Goal: Task Accomplishment & Management: Complete application form

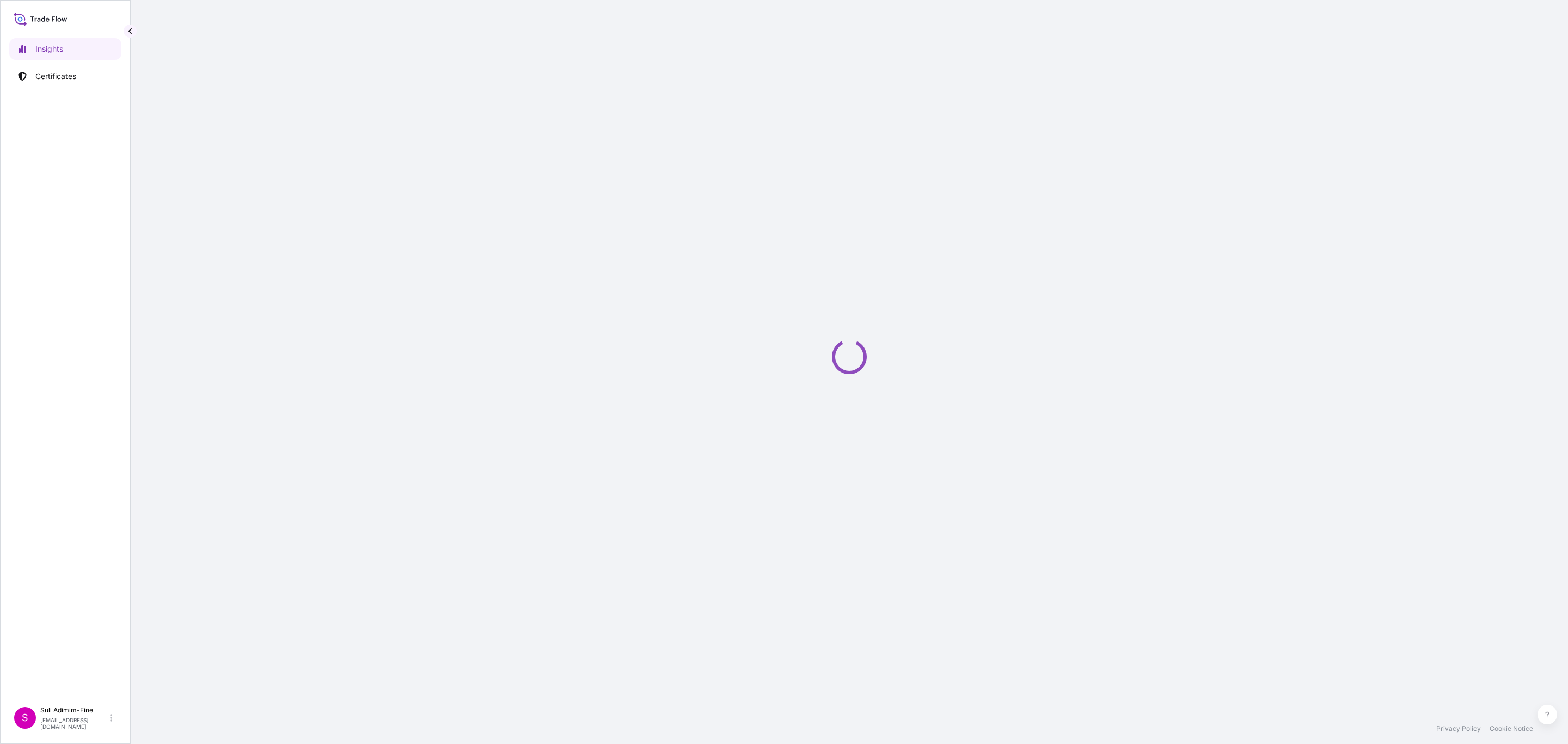
select select "2025"
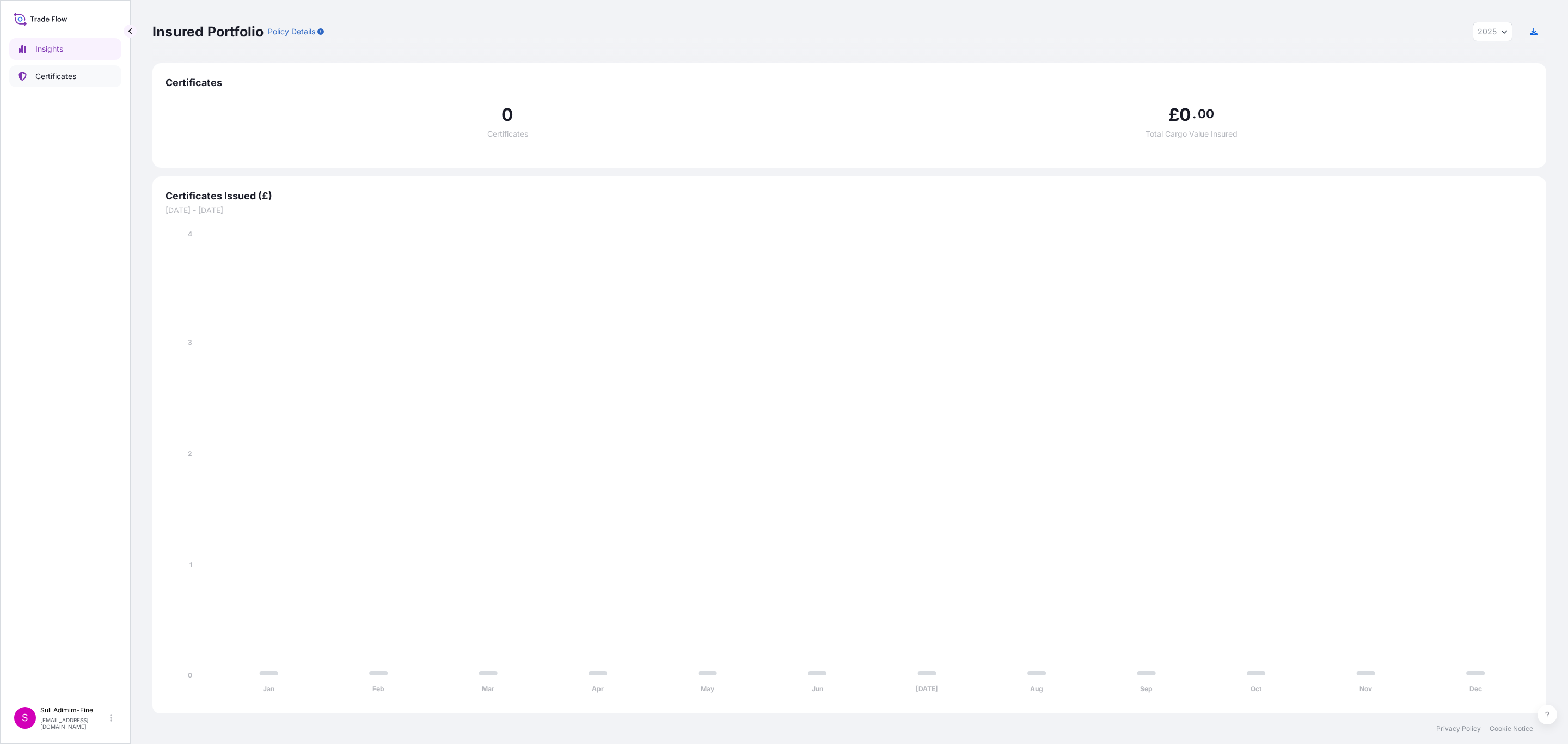
click at [51, 77] on p "Certificates" at bounding box center [55, 76] width 41 height 11
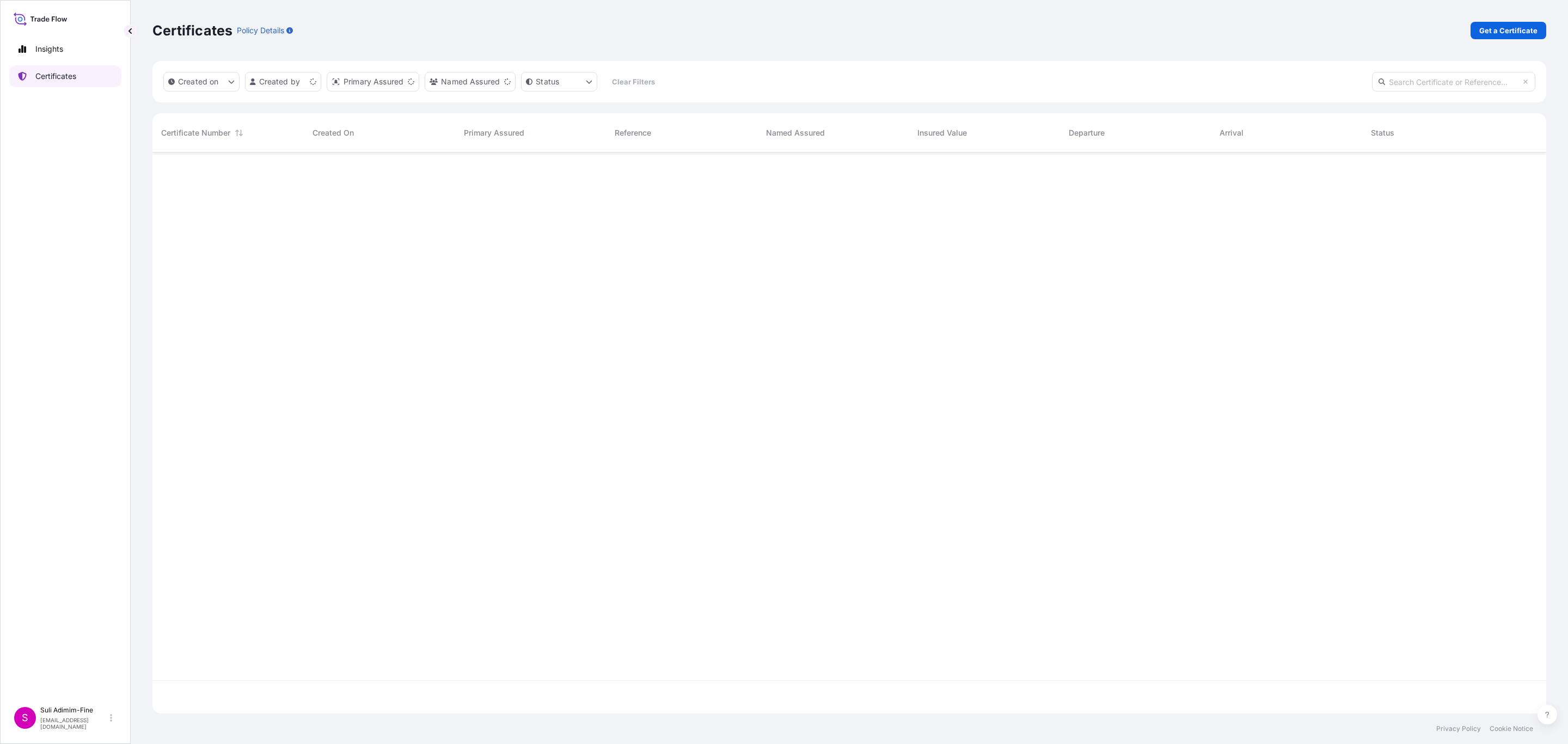
scroll to position [555, 1381]
click at [1503, 28] on p "Get a Certificate" at bounding box center [1508, 30] width 58 height 11
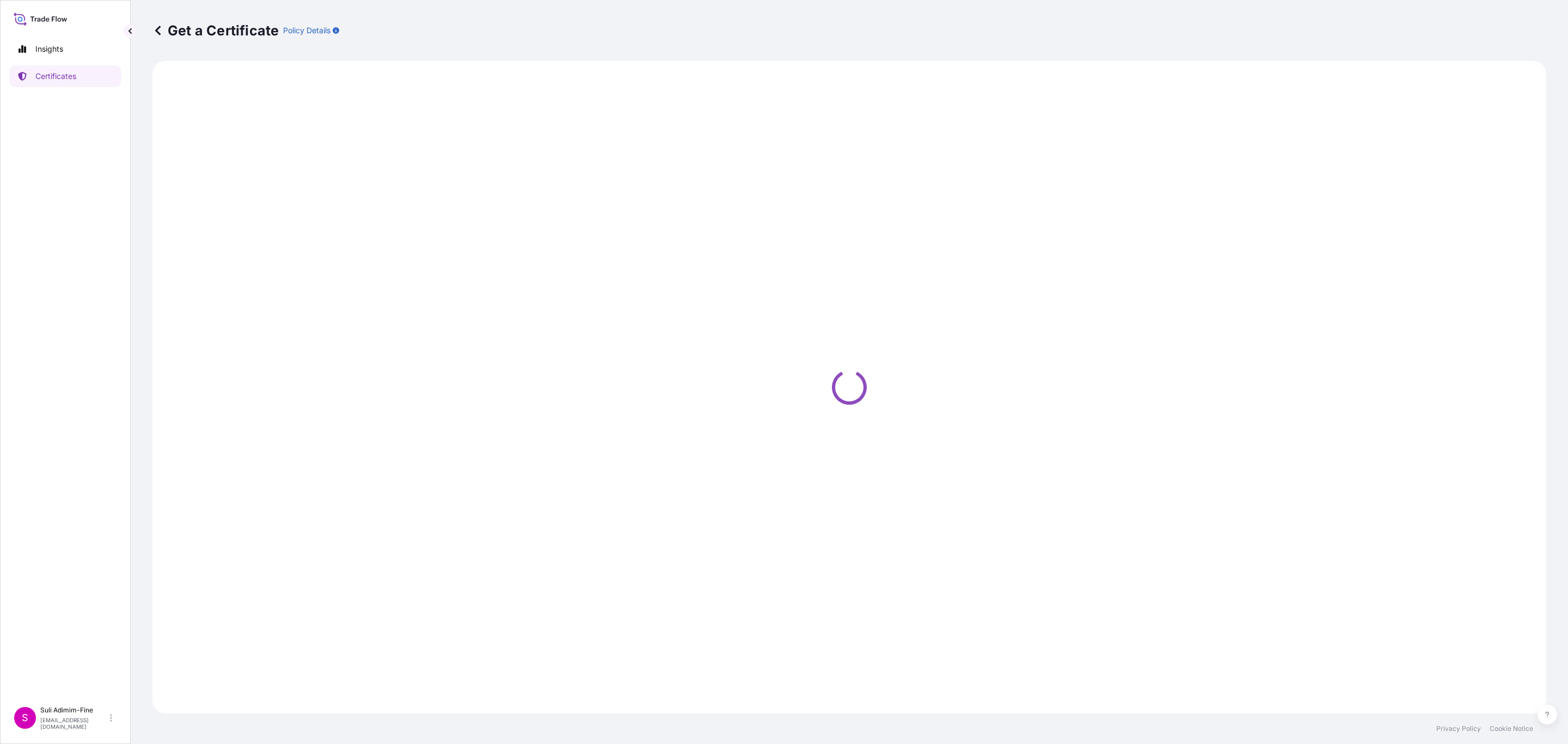
select select "Road / Inland"
select select "Ocean Vessel"
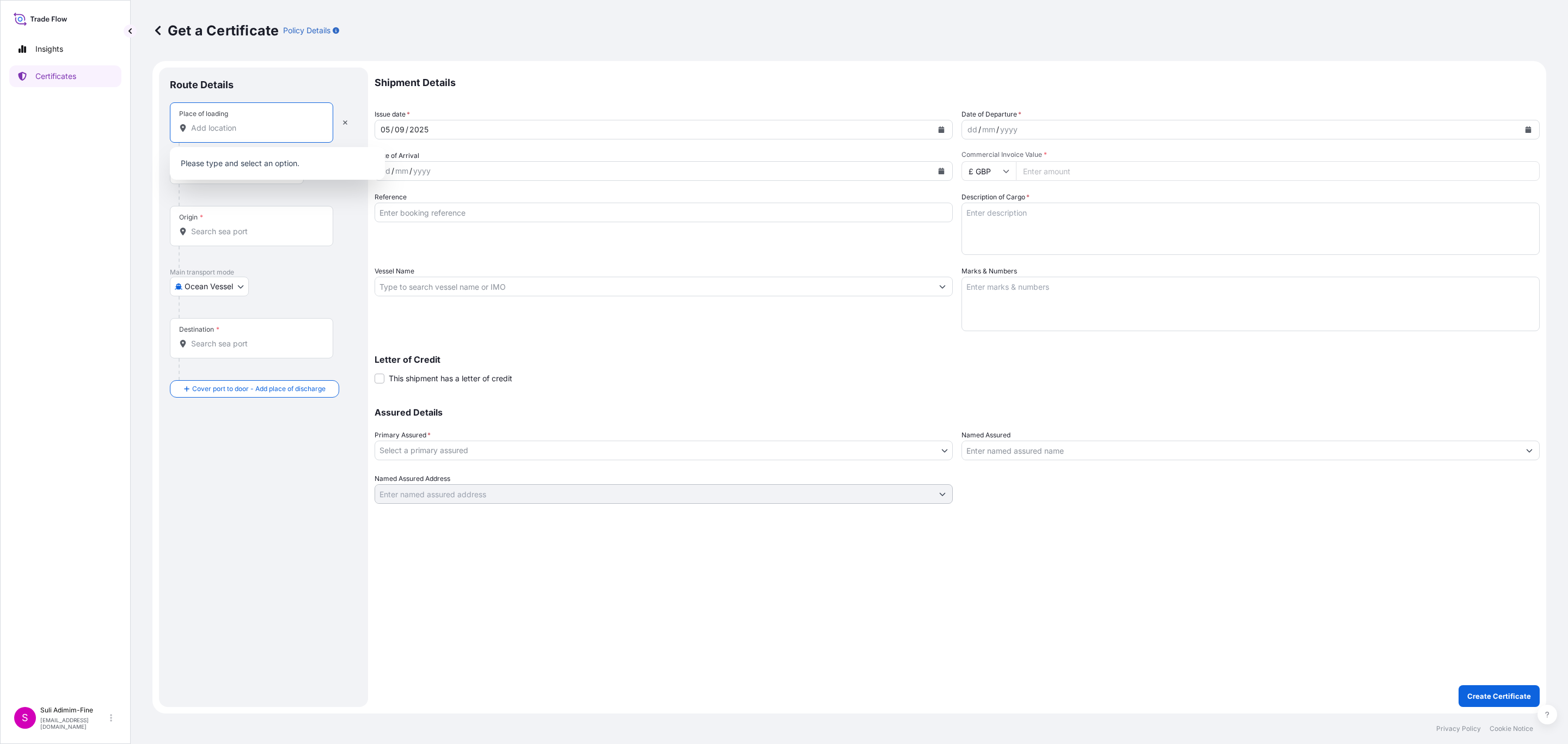
click at [224, 129] on input "Place of loading" at bounding box center [255, 128] width 128 height 11
type input "AUCKLAND"
click at [212, 237] on input "Origin *" at bounding box center [255, 231] width 128 height 11
click at [257, 258] on div "NZTRG - Tauranga, New Zealand" at bounding box center [277, 270] width 206 height 30
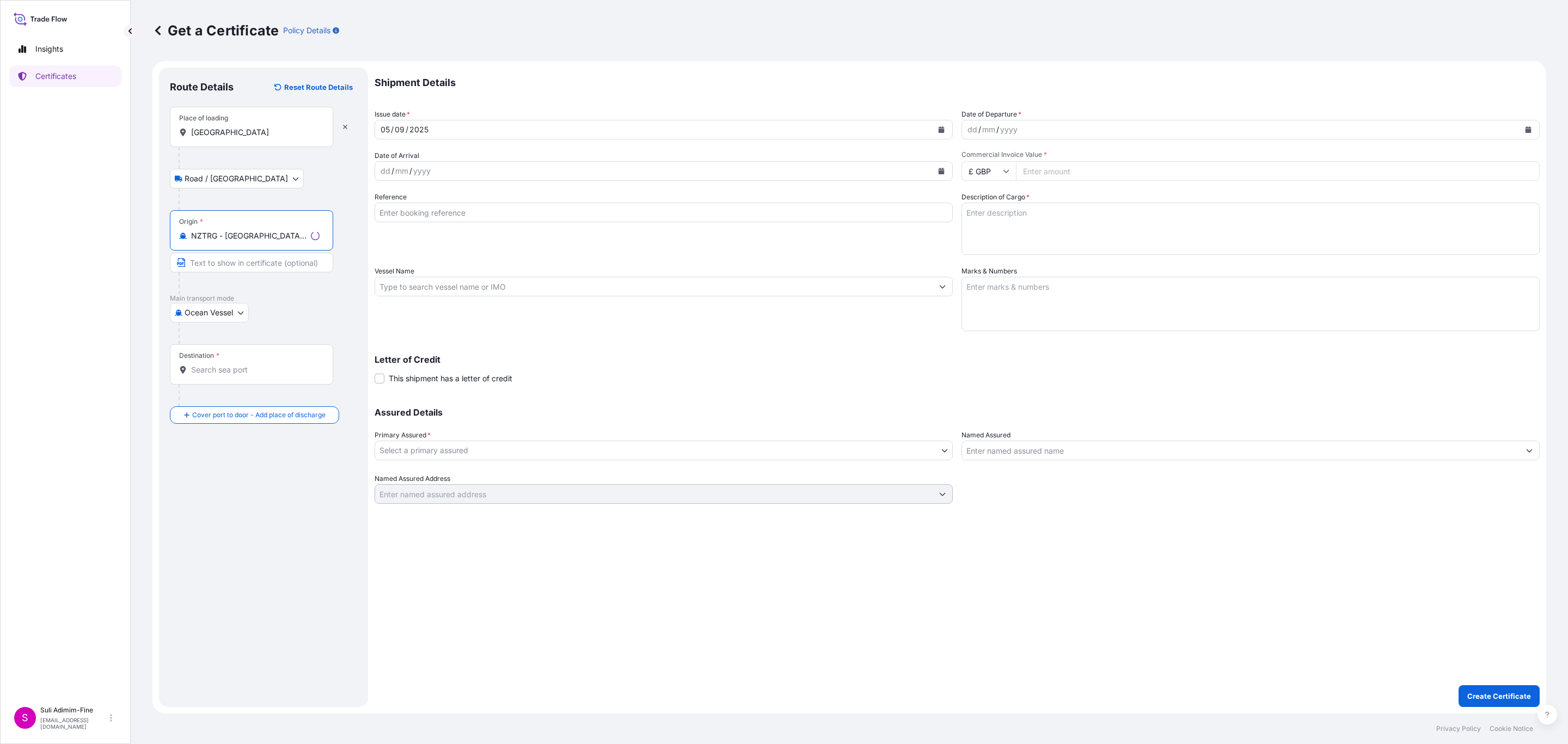
type input "NZTRG - Tauranga, New Zealand"
click at [214, 375] on input "Destination *" at bounding box center [255, 370] width 128 height 11
click at [271, 402] on span "AUMEL - Melbourne, Australia" at bounding box center [292, 410] width 169 height 22
type input "AUMEL - Melbourne, Australia"
click at [1528, 135] on button "Calendar" at bounding box center [1528, 130] width 18 height 18
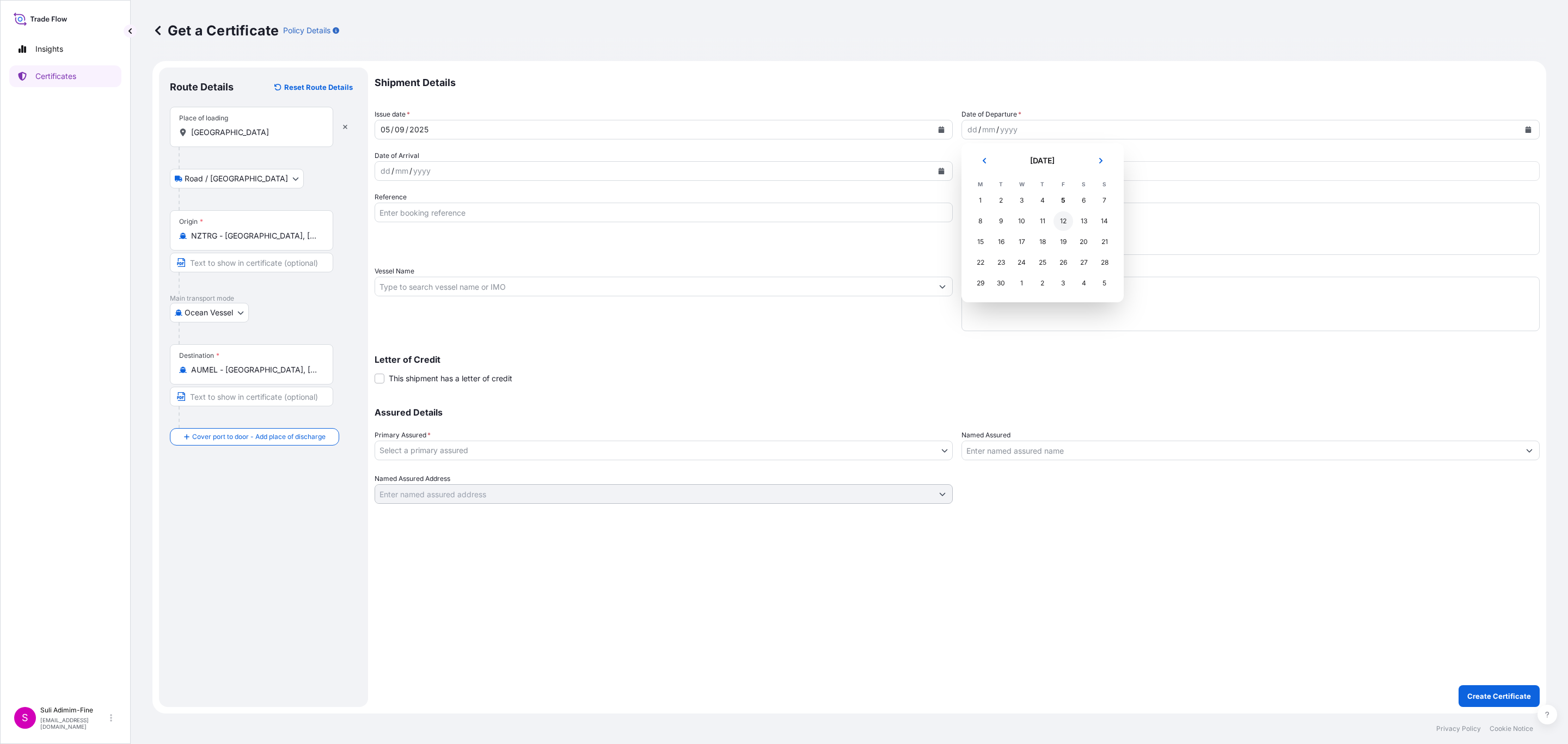
click at [1062, 219] on div "12" at bounding box center [1063, 221] width 19 height 19
click at [935, 170] on button "Calendar" at bounding box center [941, 171] width 18 height 18
click at [498, 279] on div "20" at bounding box center [497, 283] width 19 height 19
click at [997, 173] on input "£ GBP" at bounding box center [989, 171] width 54 height 19
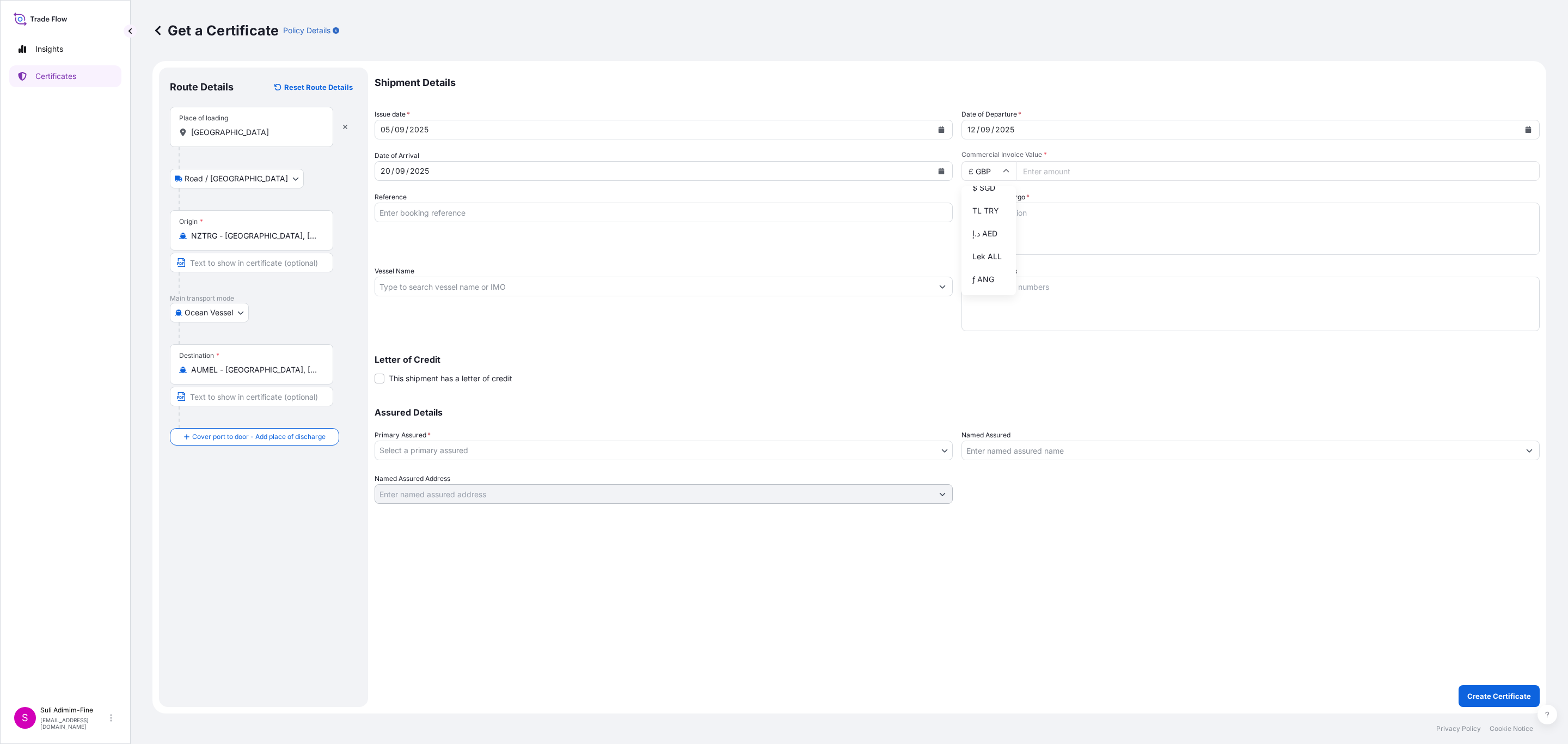
click at [989, 130] on div "$ NZD" at bounding box center [989, 119] width 46 height 21
type input "$ NZD"
click at [435, 213] on input "Reference" at bounding box center [663, 212] width 578 height 19
paste input "CLSAKL48022"
type input "CLSAKL48022"
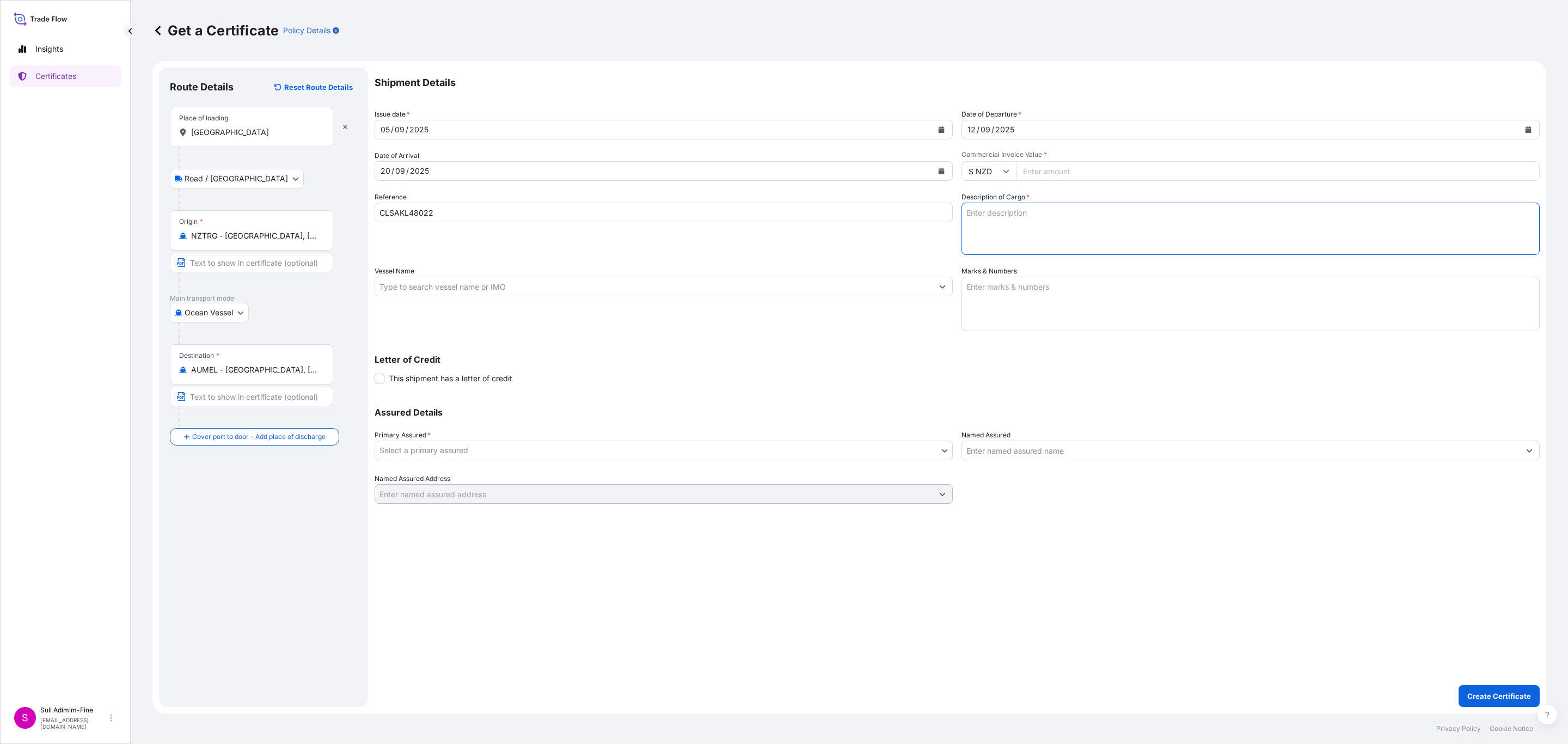
click at [1010, 225] on textarea "Description of Cargo *" at bounding box center [1251, 229] width 578 height 52
paste textarea "Assorted cartons of Ice cream"
type textarea "Assorted cartons of Ice cream"
click at [1014, 304] on textarea "Marks & Numbers" at bounding box center [1251, 303] width 578 height 54
paste textarea "3168 CS OF PRODUCT -25 DEGREES 1x40FT REEFER"
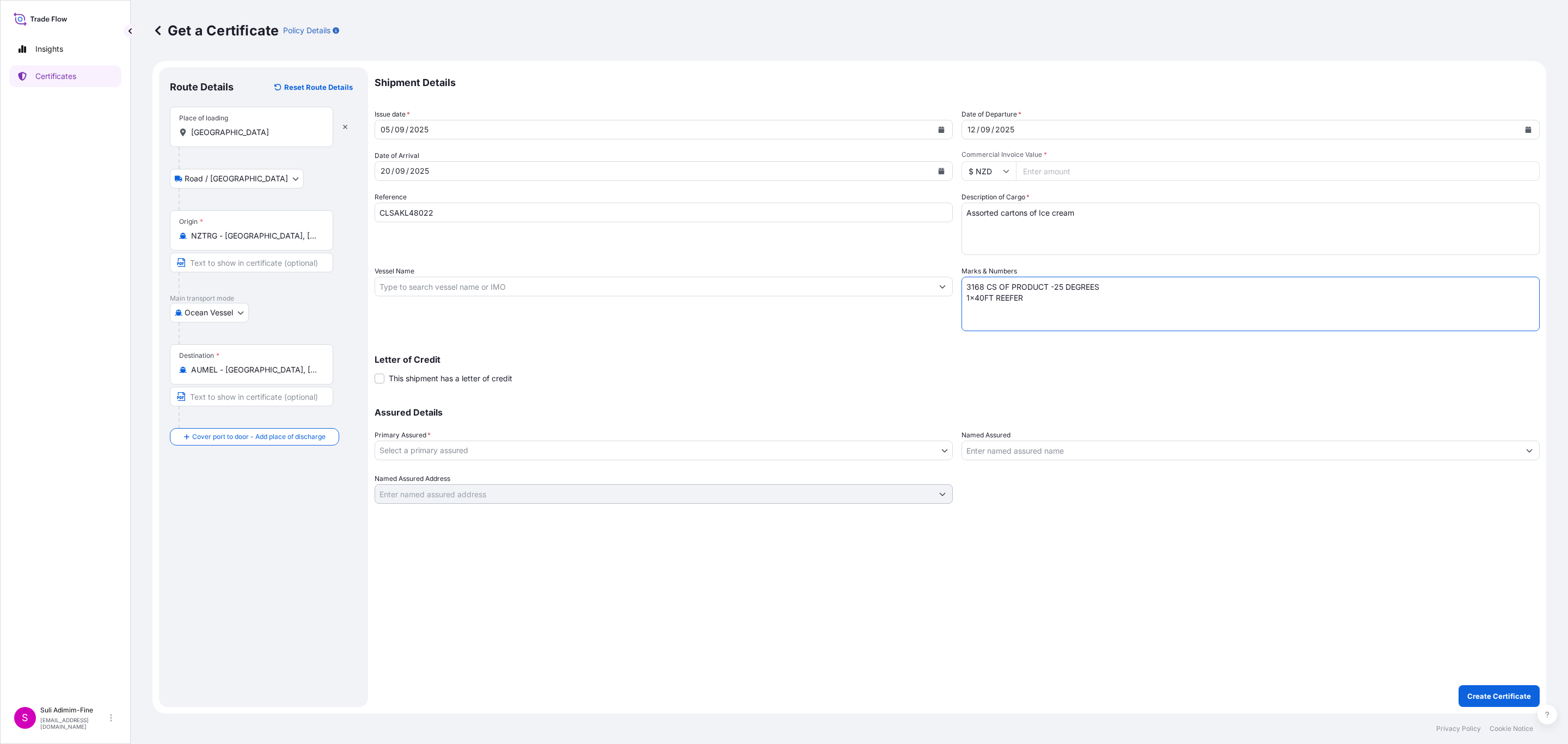
drag, startPoint x: 1040, startPoint y: 306, endPoint x: 921, endPoint y: 280, distance: 121.8
click at [921, 280] on div "Shipment Details Issue date * 05 / 09 / 2025 Date of Departure * 12 / 09 / 2025…" at bounding box center [957, 286] width 1165 height 436
paste textarea "Shipment: 1001769"
click at [1041, 287] on textarea "Shipment: 1001769 3168 CS OF PRODUCT -25 DEGREES 1x40FT REEFER" at bounding box center [1251, 303] width 578 height 54
type textarea "Shipment: 1001773 3168 CS OF PRODUCT -25 DEGREES 1x40FT REEFER"
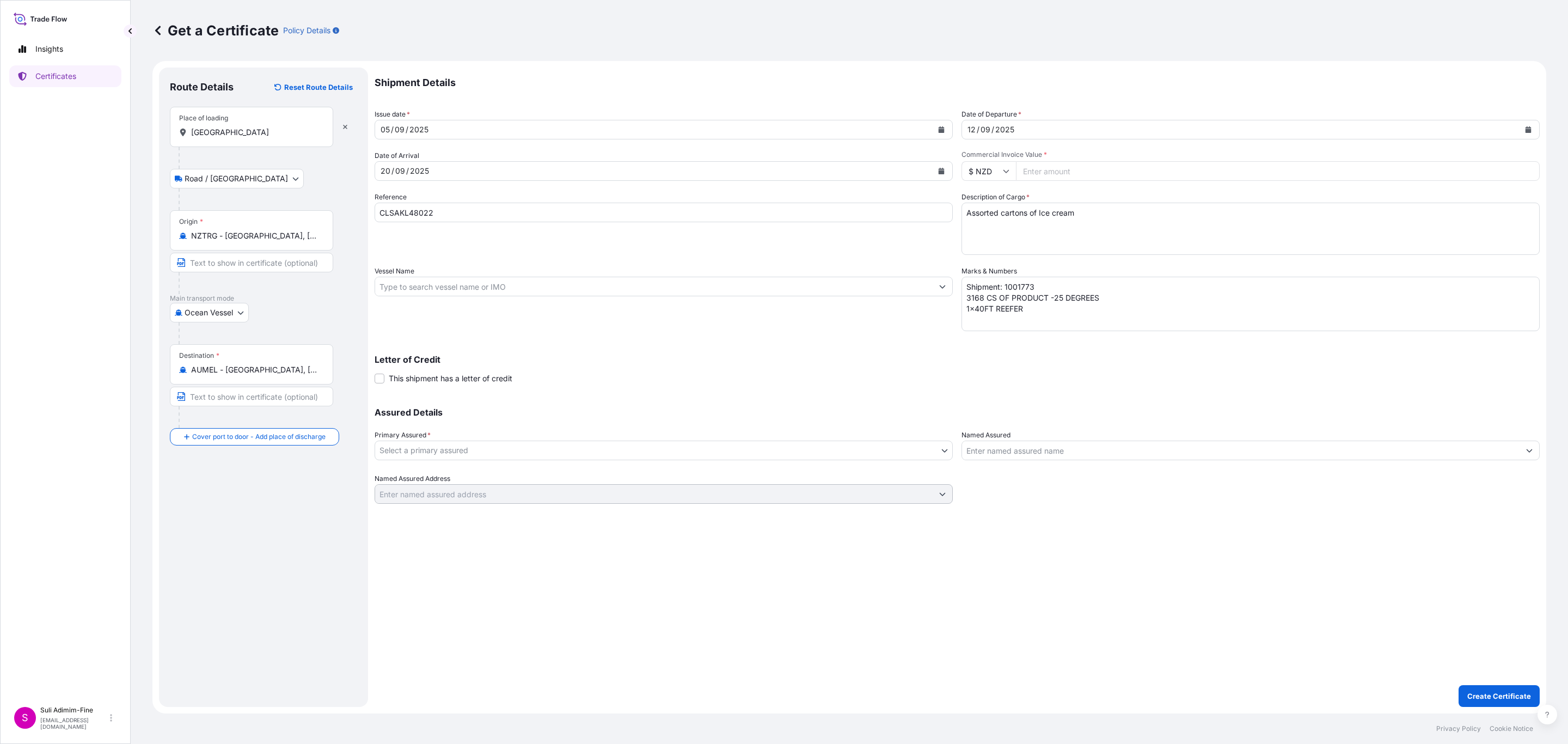
click at [431, 286] on input "Vessel Name" at bounding box center [654, 286] width 558 height 19
paste input "MAERSK INVERNESS"
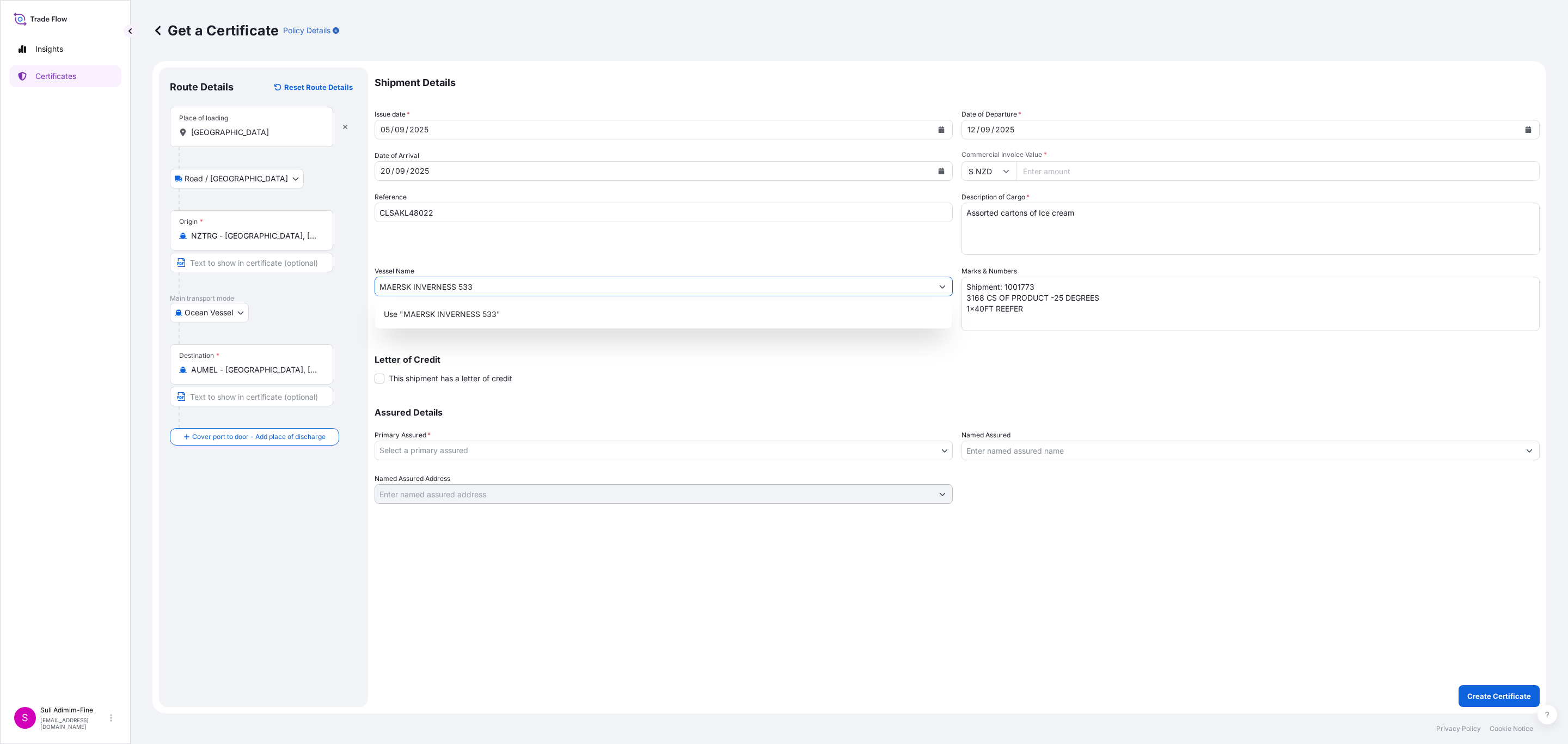
type input "MAERSK INVERNESS 533"
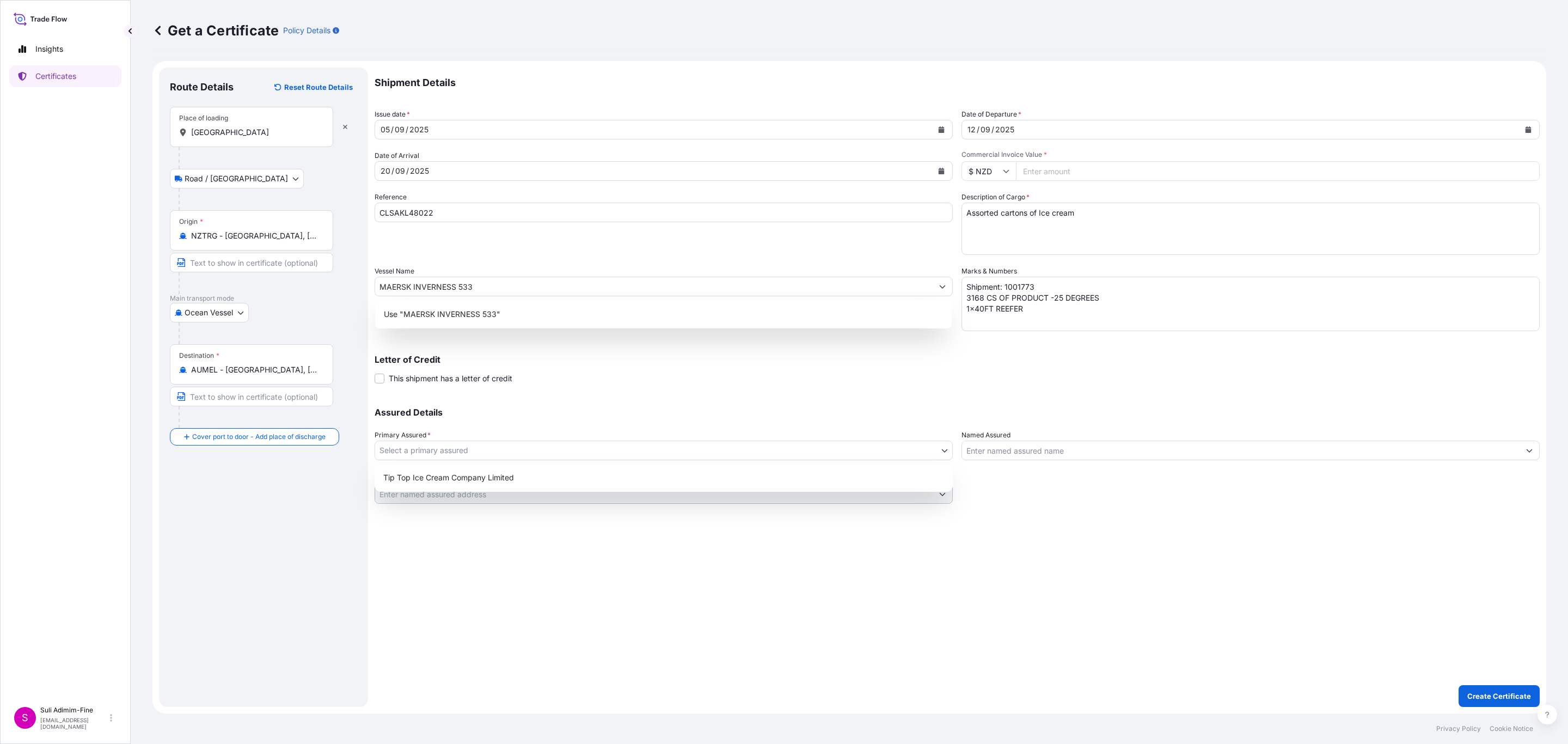
click at [404, 445] on body "0 options available. 1 option available. Insights Certificates S Suli Adimim-Fi…" at bounding box center [784, 372] width 1568 height 744
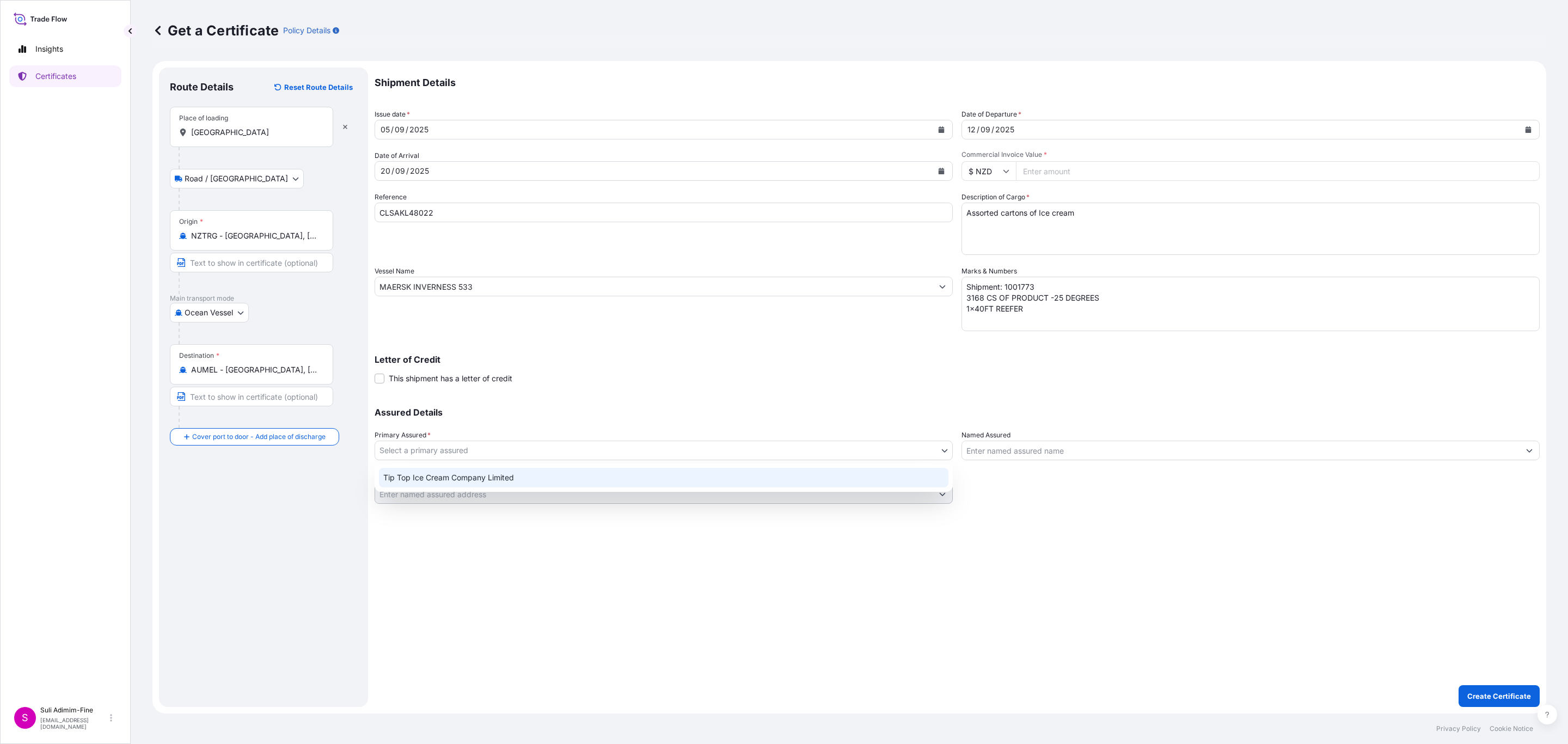
click at [425, 479] on div "Tip Top Ice Cream Company Limited" at bounding box center [664, 477] width 570 height 19
select select "31891"
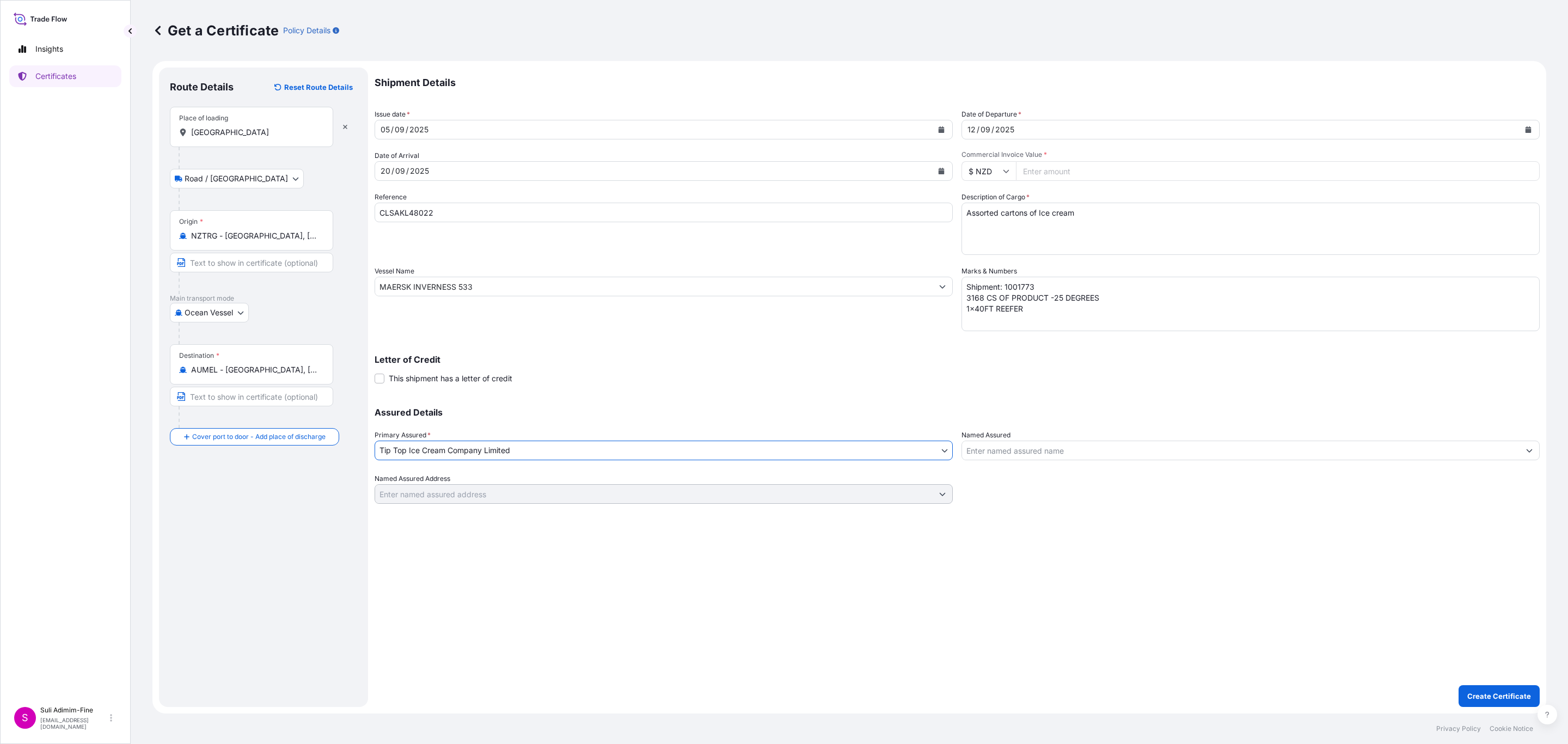
click at [1020, 452] on input "Named Assured" at bounding box center [1241, 451] width 558 height 19
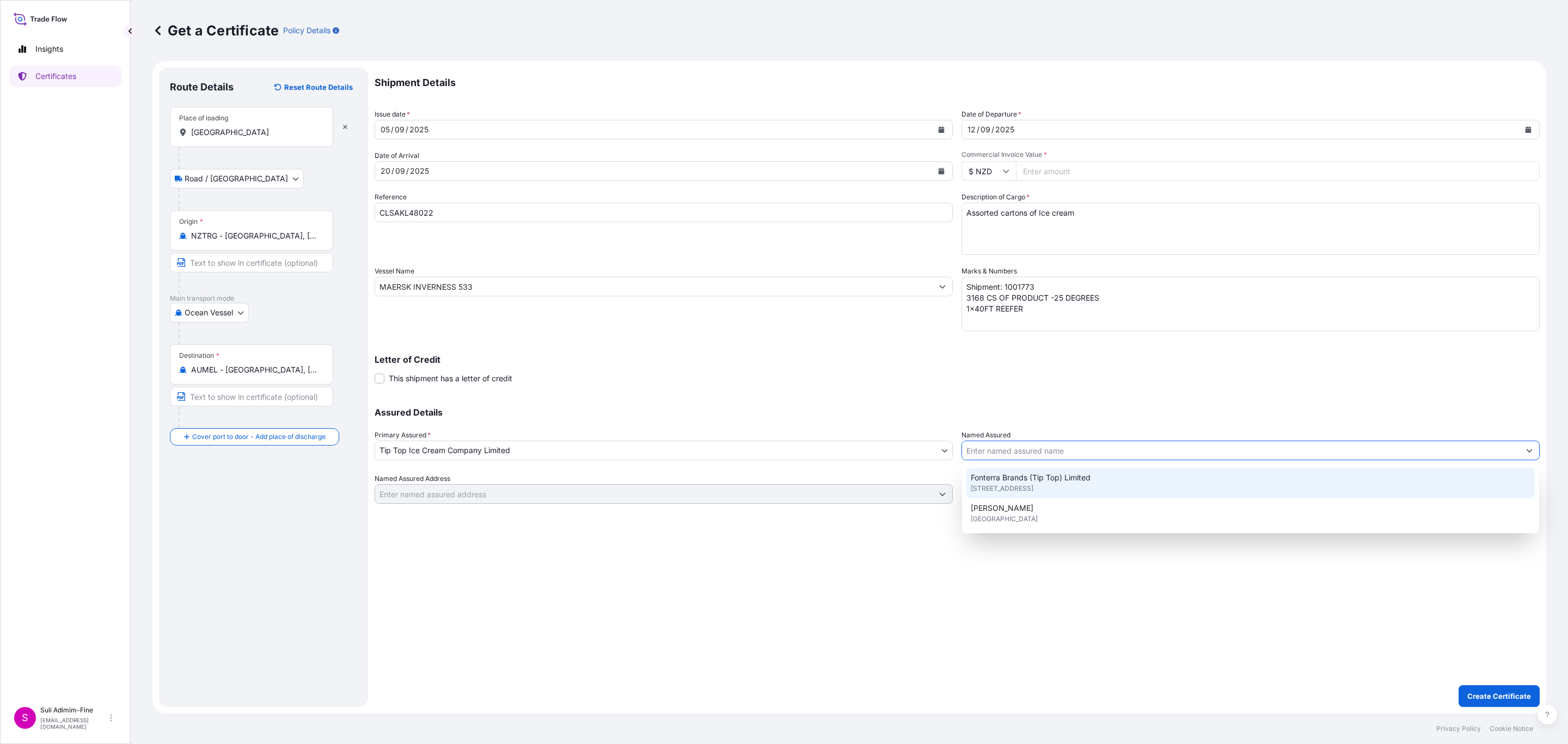
click at [1009, 484] on span "113 Carbine Road, 1060, Auckland, NEW ZEALAND" at bounding box center [1002, 488] width 63 height 11
type input "Fonterra Brands (Tip Top) Limited"
type input "113 Carbine Road"
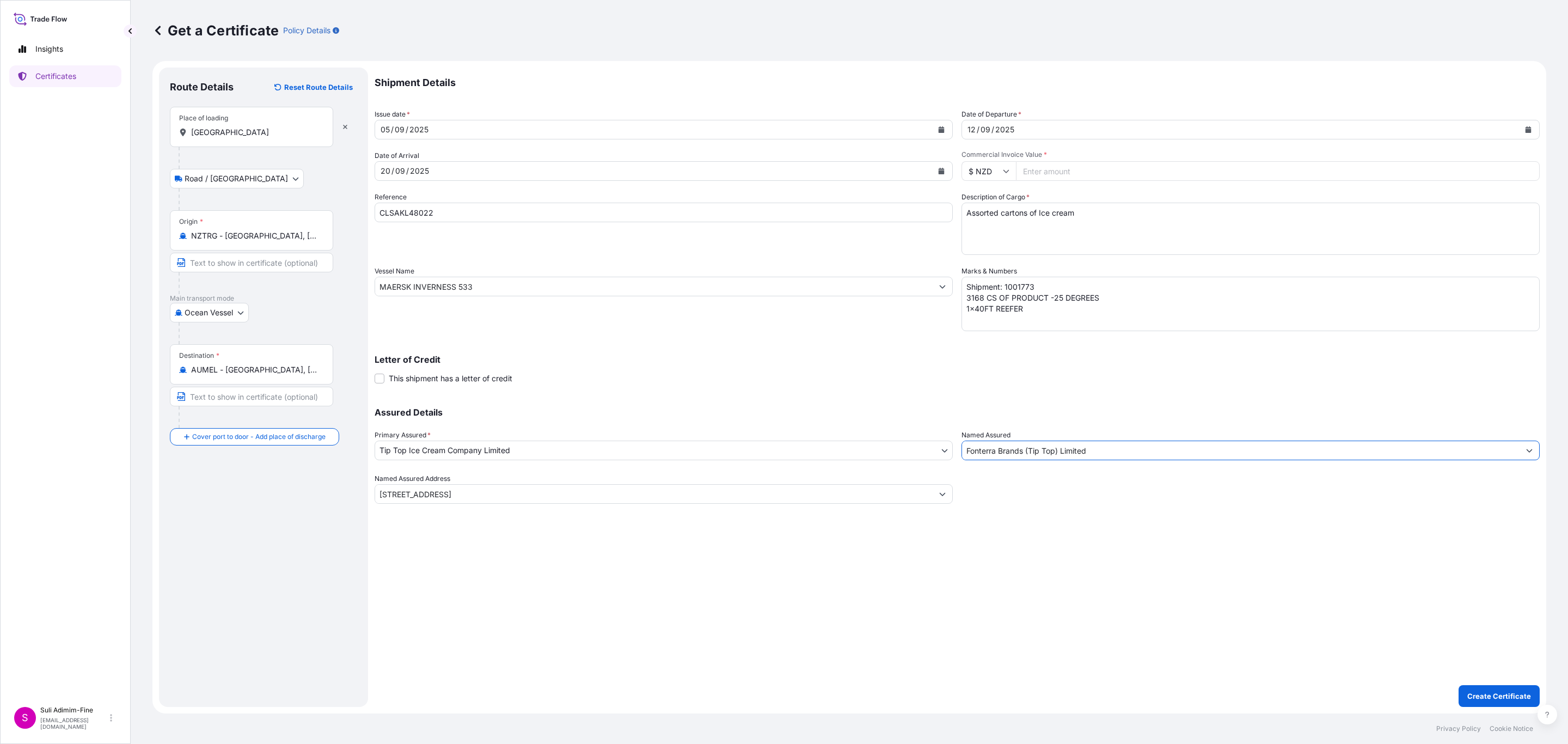
click at [1101, 452] on input "Fonterra Brands (Tip Top) Limited" at bounding box center [1241, 451] width 558 height 19
click at [926, 663] on div "Shipment Details Issue date * 05 / 09 / 2025 Date of Departure * 12 / 09 / 2025…" at bounding box center [957, 387] width 1165 height 639
click at [1093, 173] on input "Commercial Invoice Value *" at bounding box center [1278, 171] width 523 height 19
paste input "60698.88"
type input "60698.88"
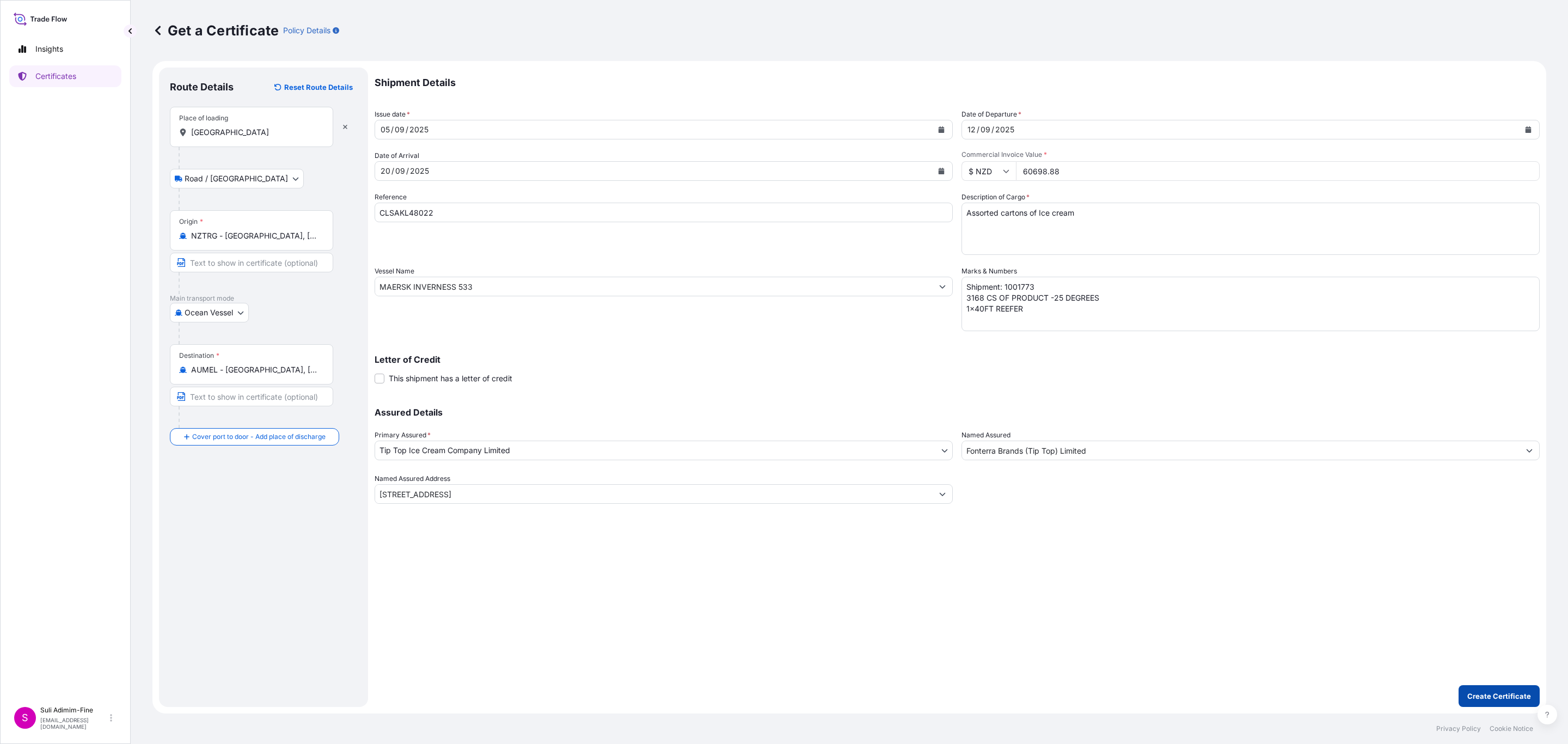
click at [1511, 696] on p "Create Certificate" at bounding box center [1499, 696] width 64 height 11
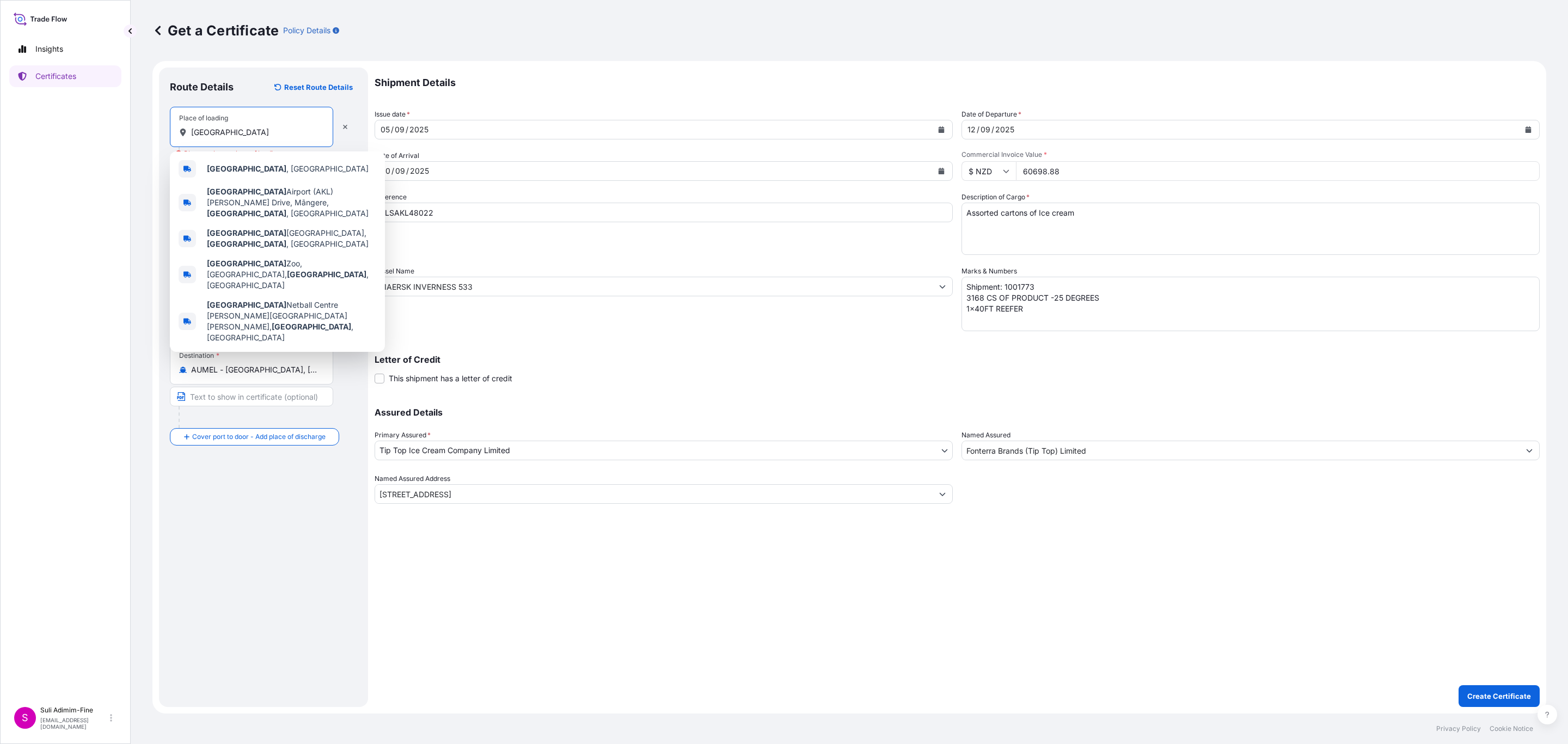
click at [234, 134] on input "AUCKLAND" at bounding box center [255, 132] width 128 height 11
click at [250, 174] on span "Auckland , New Zealand" at bounding box center [288, 169] width 162 height 11
type input "Auckland, New Zealand"
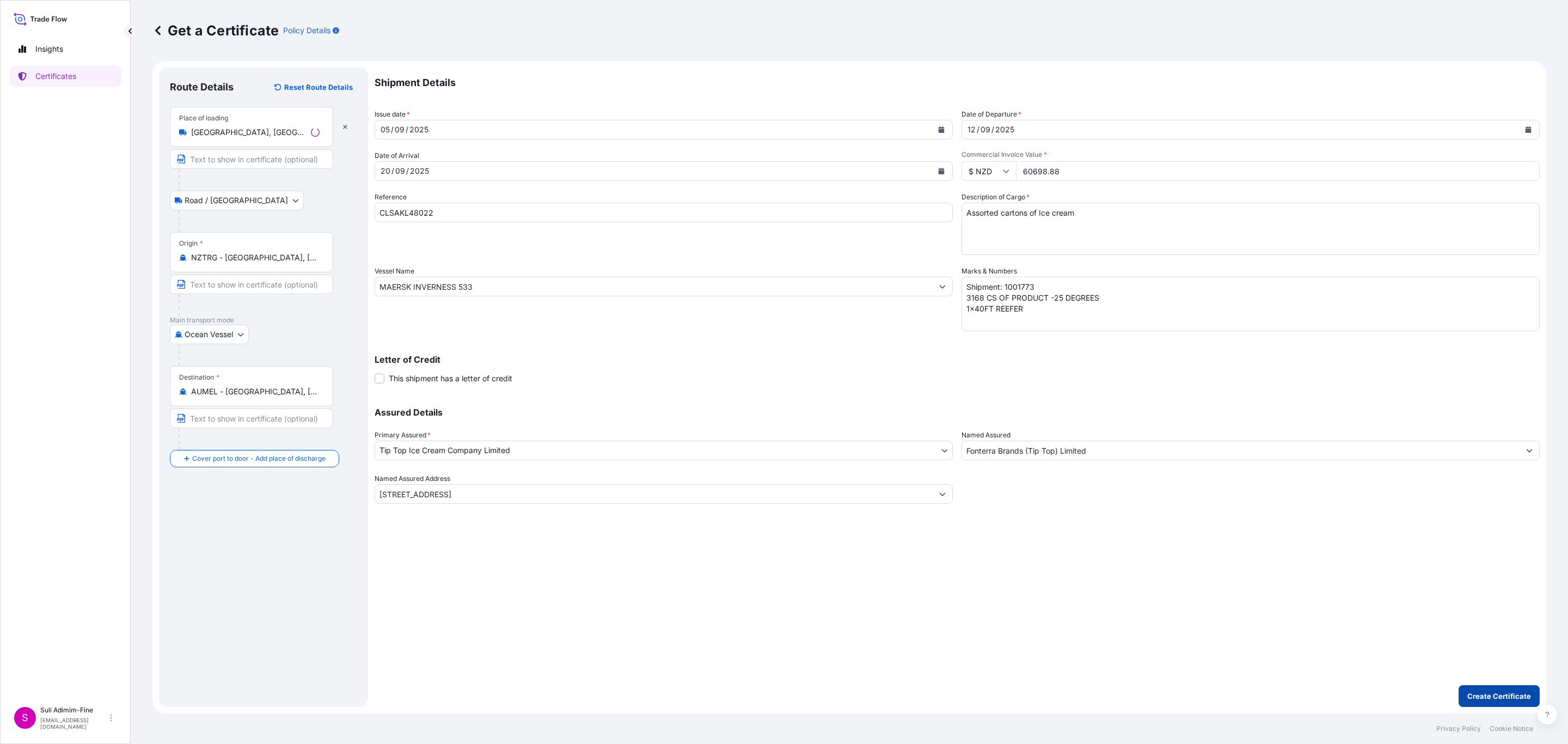
click at [1504, 700] on p "Create Certificate" at bounding box center [1499, 696] width 64 height 11
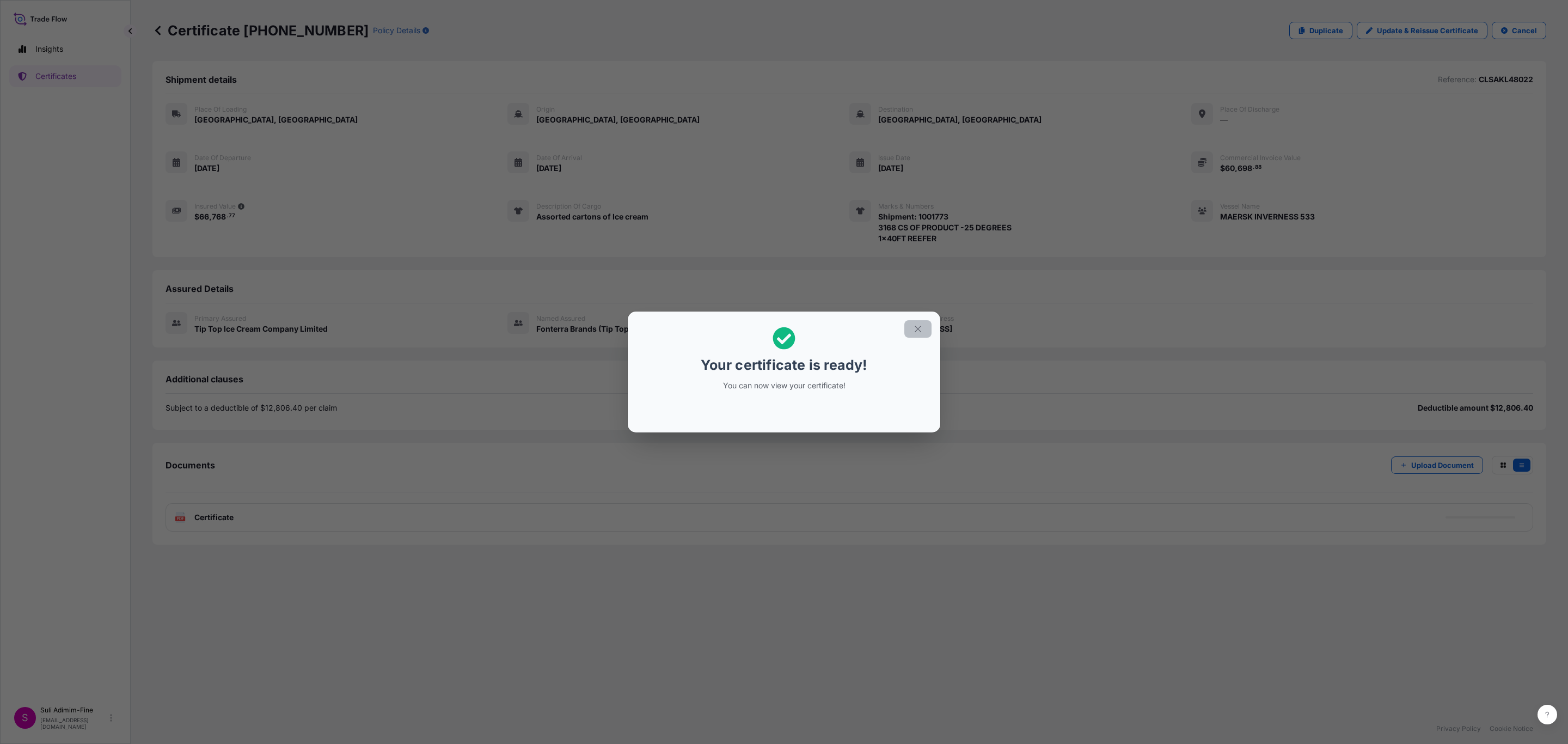
click at [913, 324] on icon "button" at bounding box center [918, 329] width 10 height 10
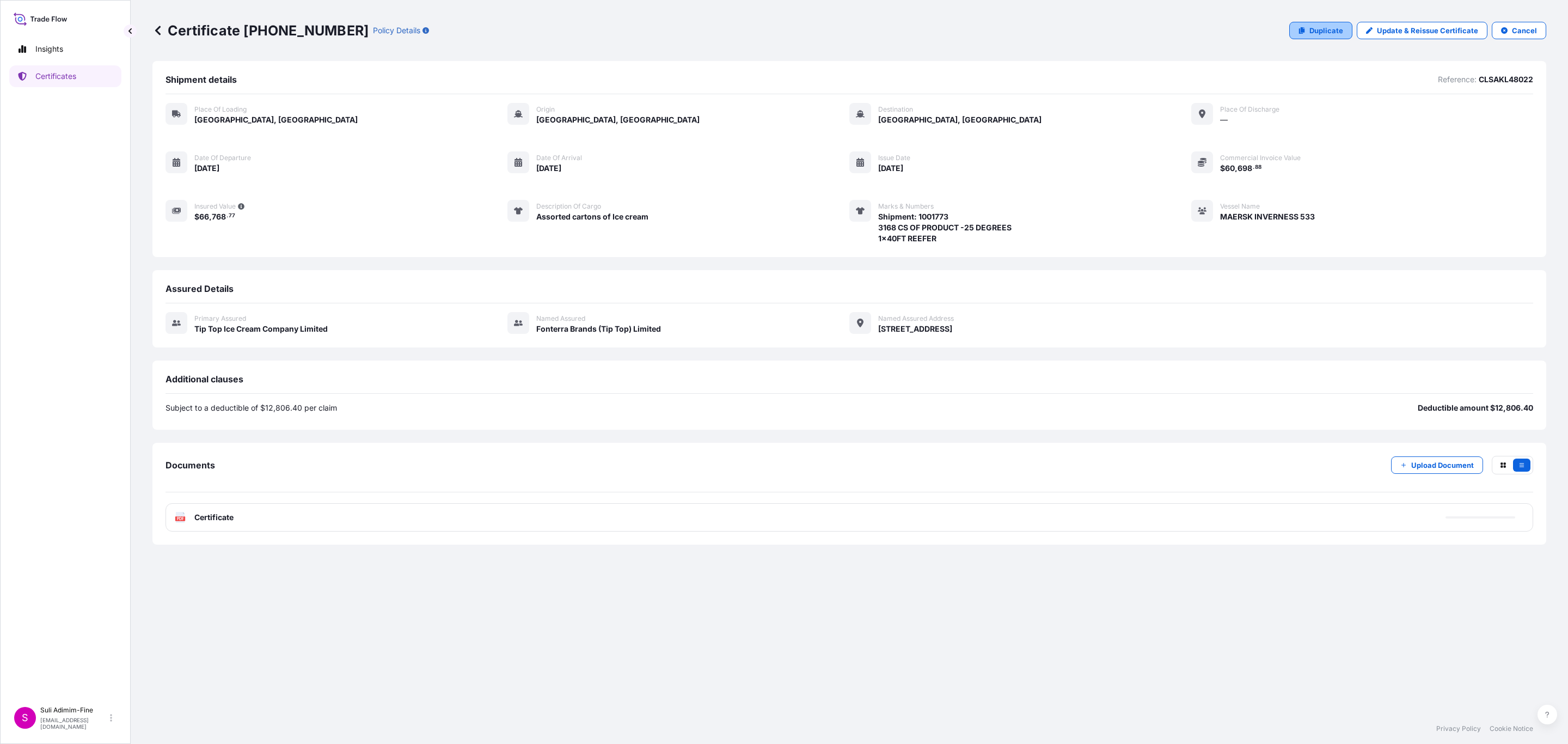
click at [1323, 33] on p "Duplicate" at bounding box center [1326, 30] width 33 height 11
select select "Road / Inland"
select select "Ocean Vessel"
select select "31891"
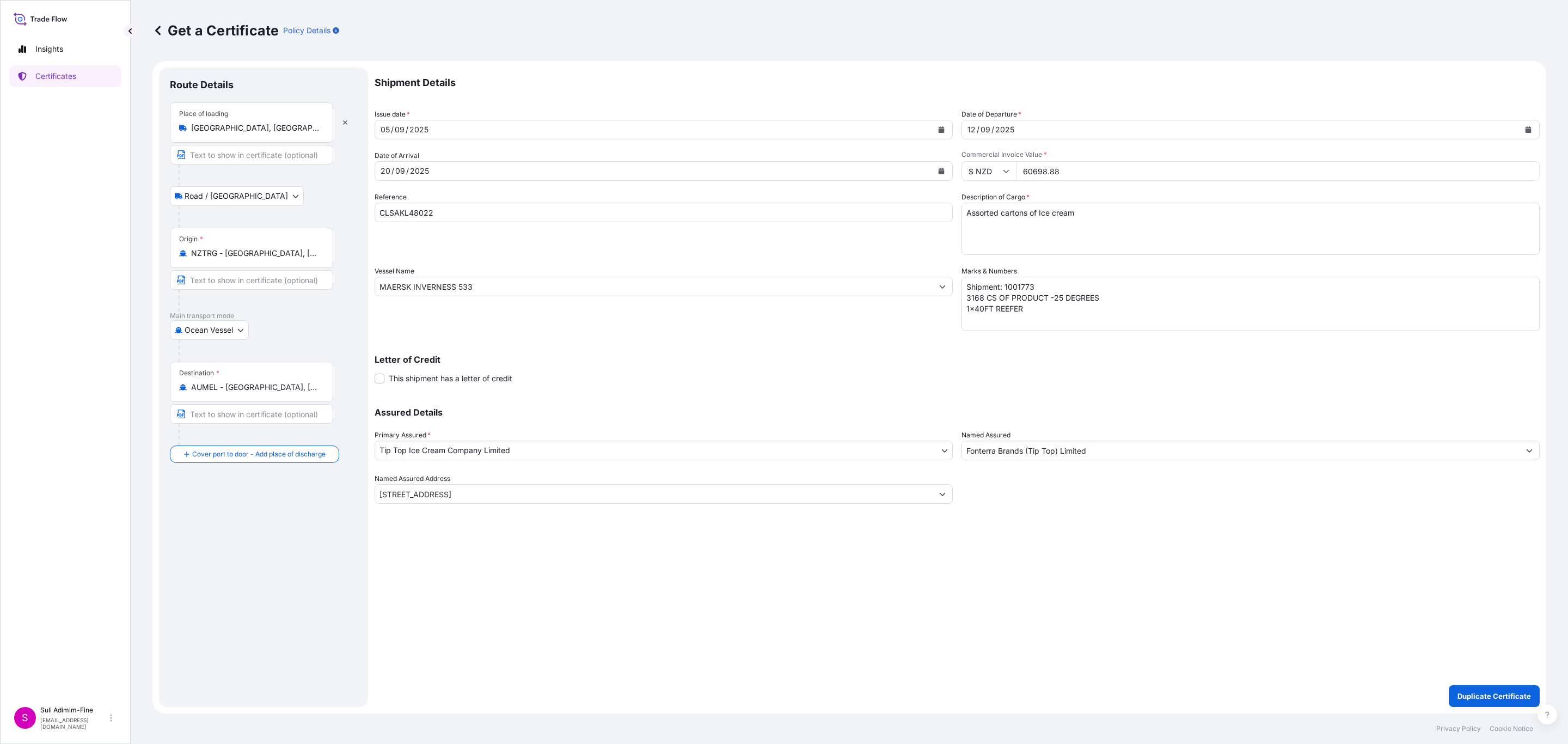
click at [1039, 286] on textarea "Shipment: 1001773 3168 CS OF PRODUCT -25 DEGREES 1x40FT REEFER" at bounding box center [1251, 303] width 578 height 54
type textarea "Shipment: 1001774 3168 CS OF PRODUCT -25 DEGREES 1x40FT REEFER"
click at [1496, 693] on p "Duplicate Certificate" at bounding box center [1494, 696] width 74 height 11
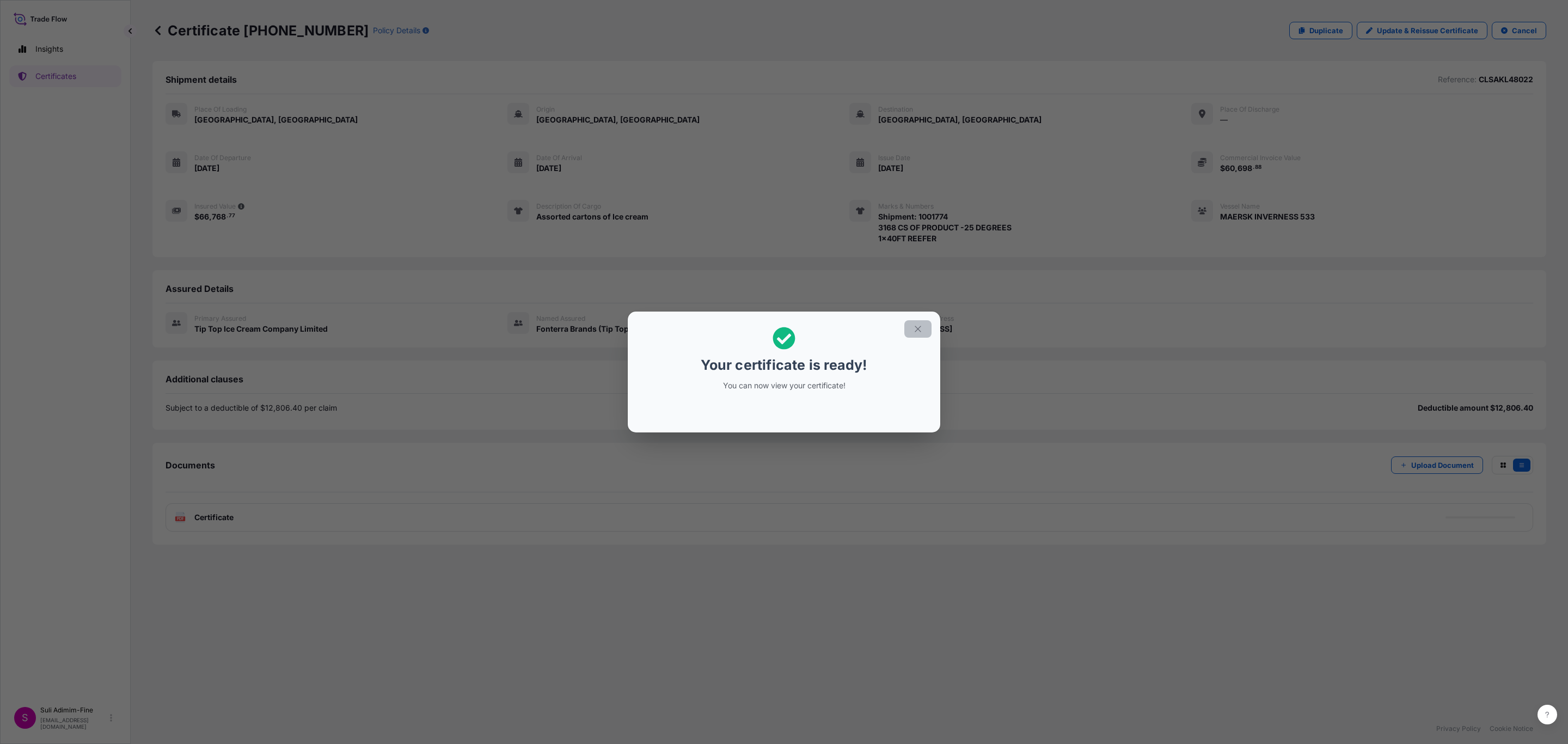
click at [914, 328] on icon "button" at bounding box center [918, 329] width 10 height 10
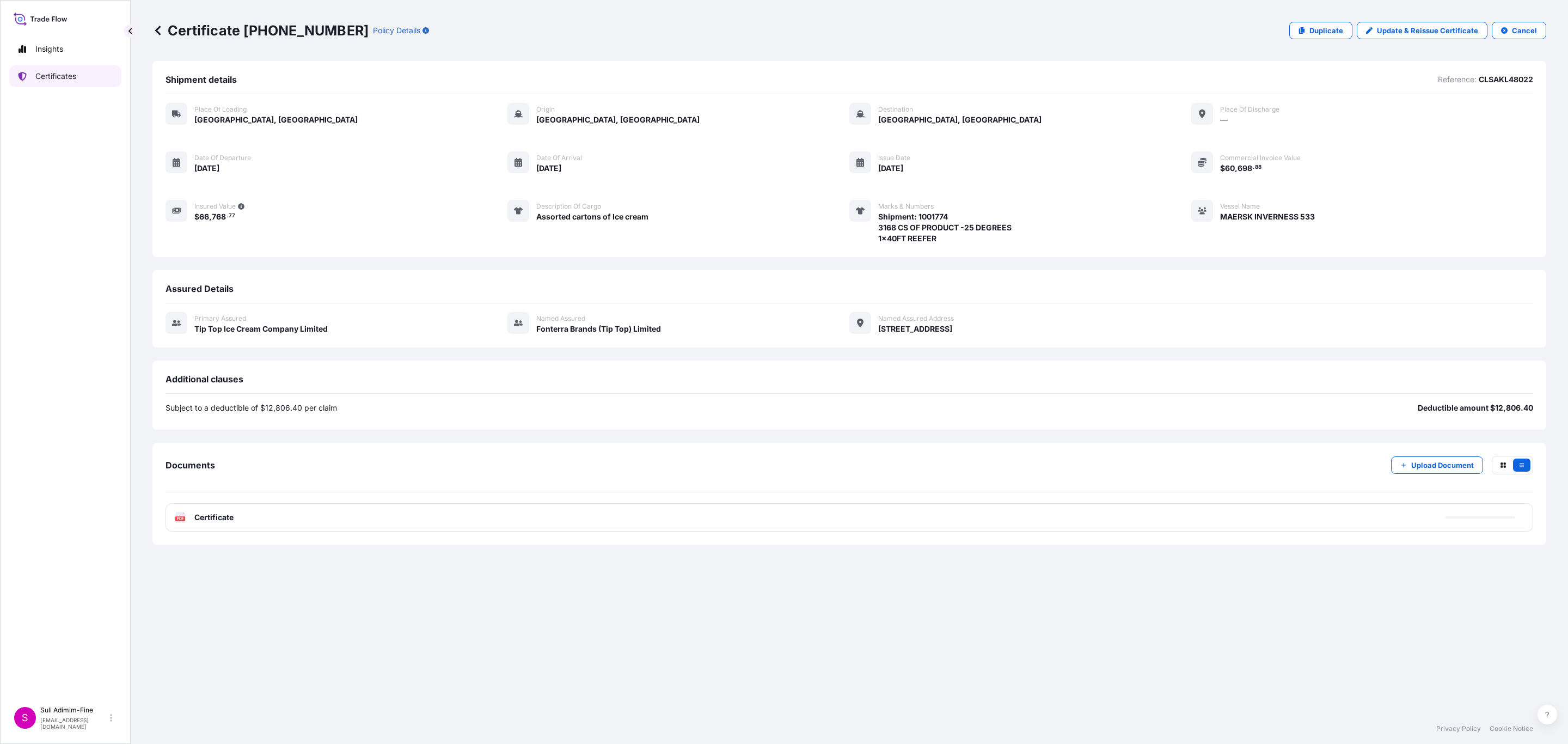
click at [52, 79] on p "Certificates" at bounding box center [55, 76] width 41 height 11
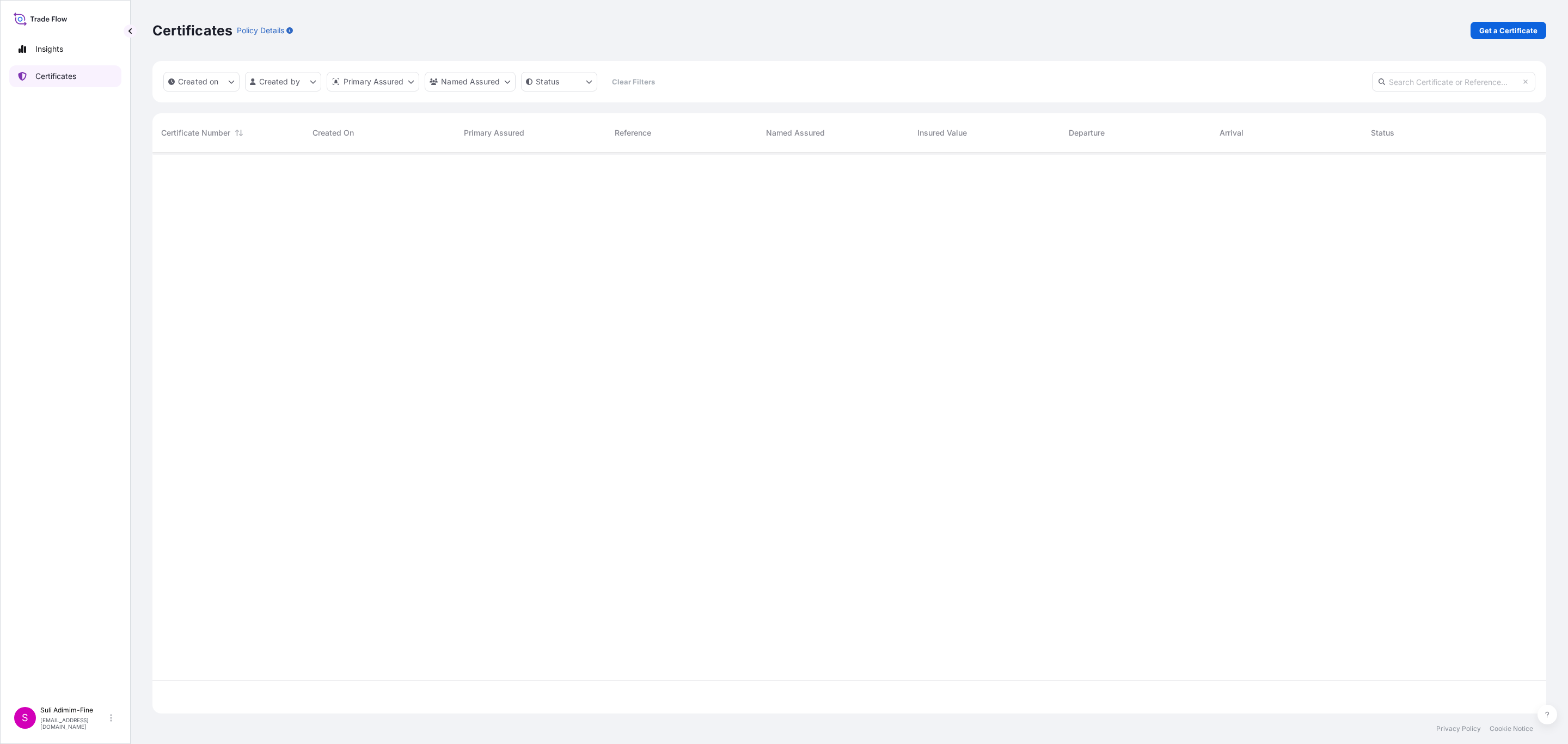
scroll to position [555, 1381]
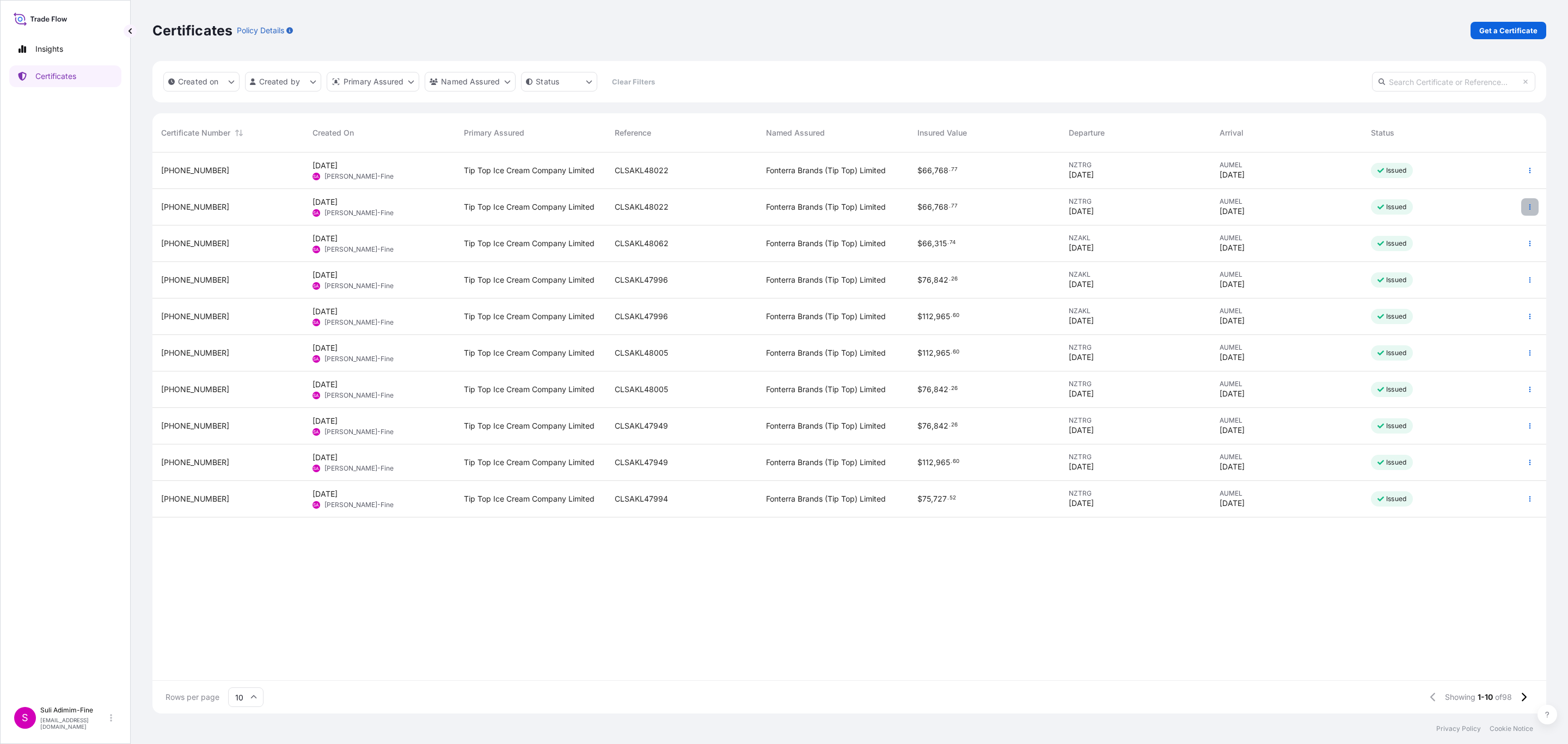
click at [1529, 205] on icon "button" at bounding box center [1530, 207] width 7 height 7
click at [1472, 245] on p "Download certificate" at bounding box center [1477, 248] width 74 height 11
click at [1531, 168] on icon "button" at bounding box center [1530, 170] width 7 height 7
click at [1472, 211] on p "Download certificate" at bounding box center [1477, 212] width 74 height 11
